Goal: Task Accomplishment & Management: Manage account settings

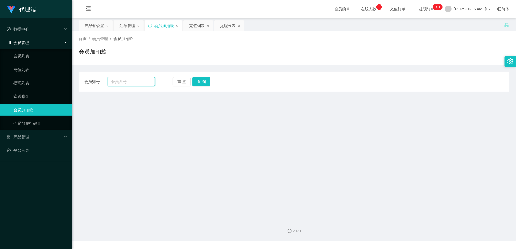
click at [136, 84] on input "text" at bounding box center [130, 81] width 47 height 9
paste input "VERENATAI"
type input "VERENATAI"
click at [197, 83] on button "查 询" at bounding box center [201, 81] width 18 height 9
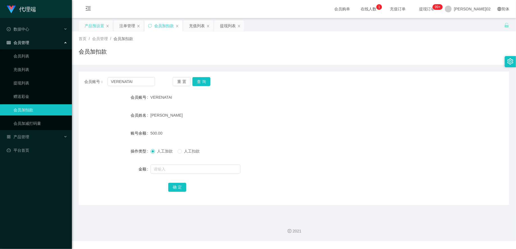
click at [95, 24] on div "产品预设置" at bounding box center [94, 25] width 20 height 11
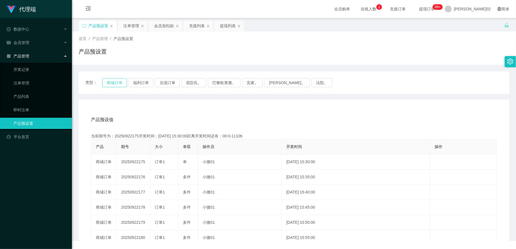
click at [105, 83] on button "商城订单" at bounding box center [114, 82] width 25 height 9
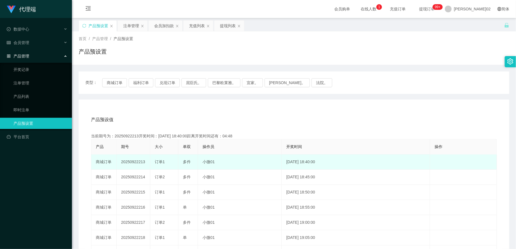
click at [134, 161] on td "20250922213" at bounding box center [133, 162] width 34 height 15
copy td "20250922213"
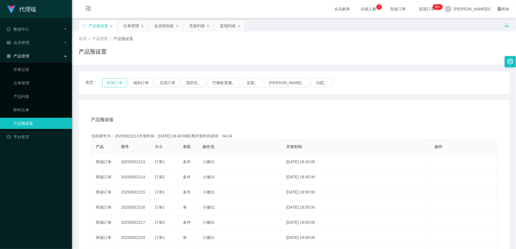
click at [112, 83] on button "商城订单" at bounding box center [114, 82] width 25 height 9
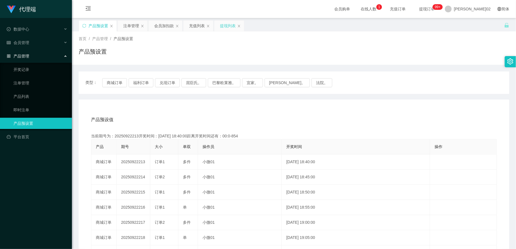
click at [226, 25] on div "提现列表" at bounding box center [228, 25] width 16 height 11
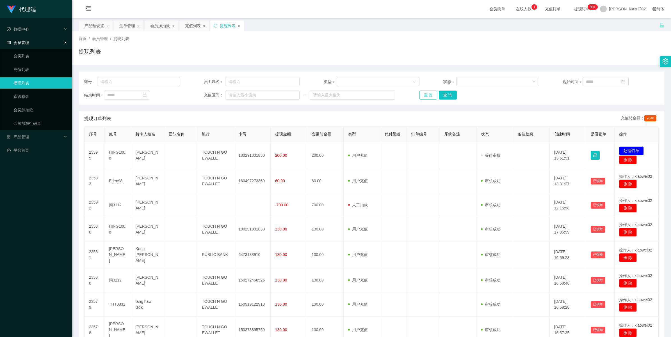
click at [424, 92] on button "重 置" at bounding box center [428, 95] width 18 height 9
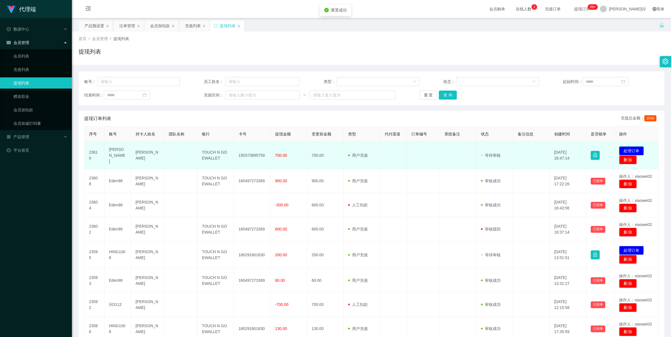
click at [515, 149] on button "处理订单" at bounding box center [631, 151] width 25 height 9
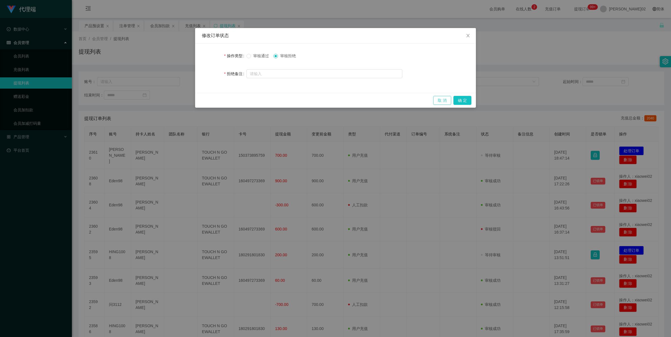
click at [446, 99] on button "取 消" at bounding box center [442, 100] width 18 height 9
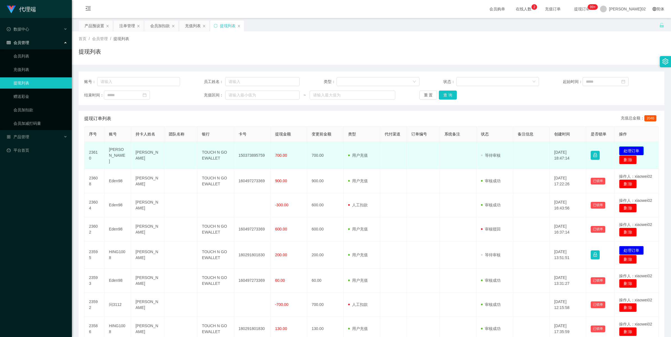
click at [515, 149] on button "处理订单" at bounding box center [631, 151] width 25 height 9
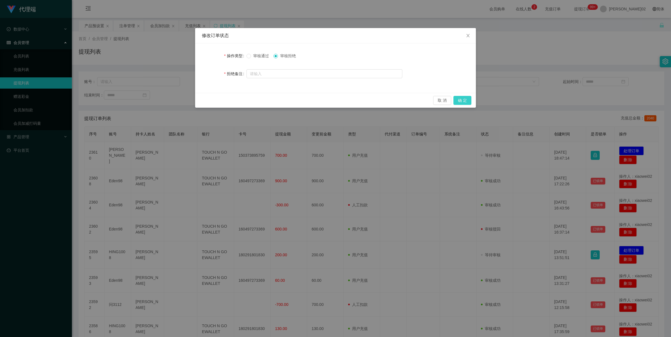
click at [458, 100] on button "确 定" at bounding box center [462, 100] width 18 height 9
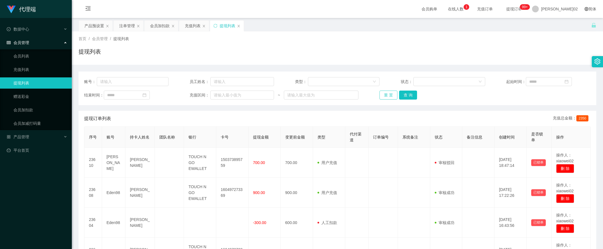
click at [391, 94] on button "重 置" at bounding box center [389, 95] width 18 height 9
click at [389, 94] on button "重 置" at bounding box center [389, 95] width 18 height 9
click at [407, 96] on button "查 询" at bounding box center [408, 95] width 18 height 9
click at [407, 96] on div "重 置 查 询" at bounding box center [422, 95] width 84 height 9
drag, startPoint x: 407, startPoint y: 96, endPoint x: 341, endPoint y: 67, distance: 71.5
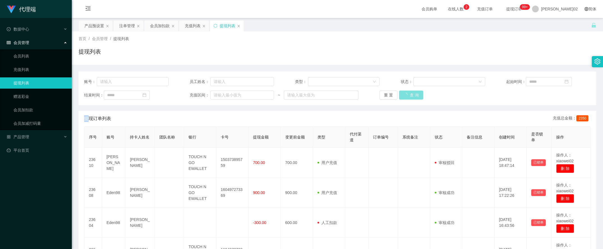
click at [407, 96] on button "查 询" at bounding box center [411, 95] width 24 height 9
click at [161, 27] on div "会员加扣款" at bounding box center [160, 25] width 20 height 11
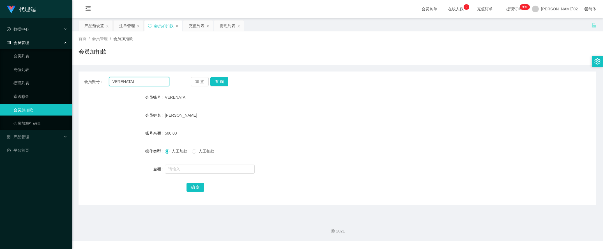
drag, startPoint x: 145, startPoint y: 83, endPoint x: 85, endPoint y: 79, distance: 59.9
click at [93, 79] on div "会员账号： [PERSON_NAME]" at bounding box center [126, 81] width 85 height 9
click at [225, 86] on div "会员账号： VERENATAI 重 置 查 询 会员账号 VERENATAI 会员姓名 [PERSON_NAME] 账号余额 500.00 操作类型 人工加款…" at bounding box center [338, 139] width 518 height 134
click at [223, 82] on button "查 询" at bounding box center [220, 81] width 18 height 9
click at [223, 82] on div "重 置 查 询" at bounding box center [233, 81] width 85 height 9
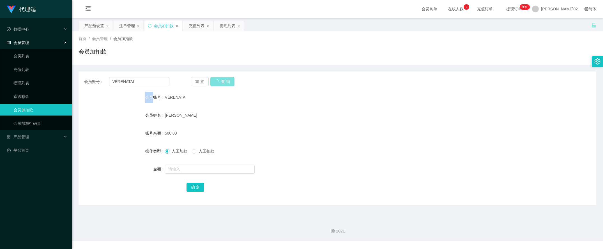
click at [223, 82] on button "查 询" at bounding box center [223, 81] width 24 height 9
click at [224, 122] on form "会员账号 VERENATAI 会员姓名 [PERSON_NAME] 账号余额 700.00 操作类型 人工加款 人工扣款 金额 确 定" at bounding box center [338, 142] width 518 height 101
click at [230, 79] on div "重 置 查 询" at bounding box center [233, 81] width 85 height 9
click at [219, 80] on button "查 询" at bounding box center [220, 81] width 18 height 9
click at [345, 124] on form "会员账号 VERENATAI 会员姓名 [PERSON_NAME] 账号余额 700.00 操作类型 人工加款 人工扣款 金额 确 定" at bounding box center [338, 142] width 518 height 101
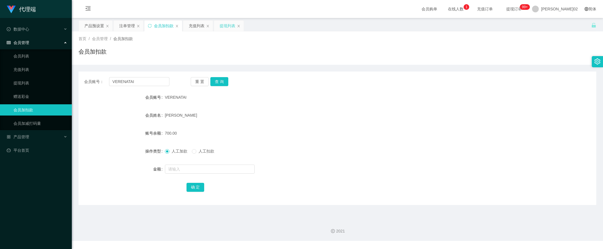
click at [225, 26] on div "提现列表" at bounding box center [228, 25] width 16 height 11
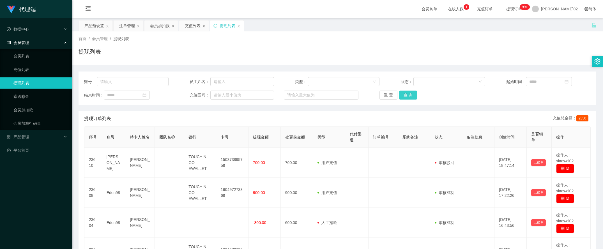
click at [408, 93] on button "查 询" at bounding box center [408, 95] width 18 height 9
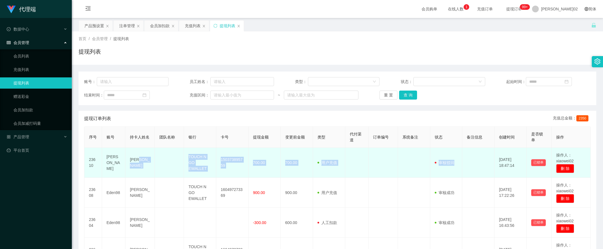
drag, startPoint x: 136, startPoint y: 159, endPoint x: 488, endPoint y: 157, distance: 351.1
click at [488, 157] on tr "23610 [PERSON_NAME] CHEE YAN TOUCH N GO EWALLET 150373895759 700.00 700.00 用户充值…" at bounding box center [337, 163] width 507 height 30
click at [389, 171] on td at bounding box center [383, 163] width 29 height 30
click at [348, 157] on td at bounding box center [358, 163] width 24 height 30
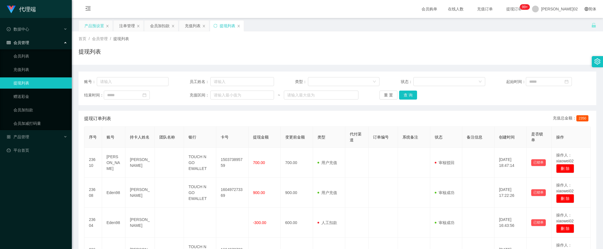
click at [95, 26] on div "产品预设置" at bounding box center [94, 25] width 20 height 11
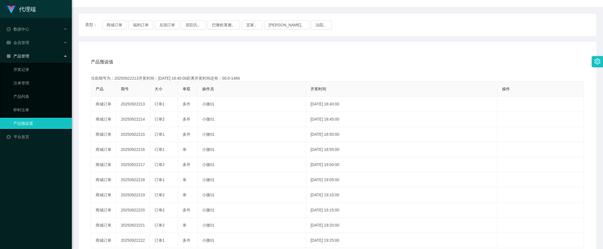
scroll to position [70, 0]
